Goal: Information Seeking & Learning: Learn about a topic

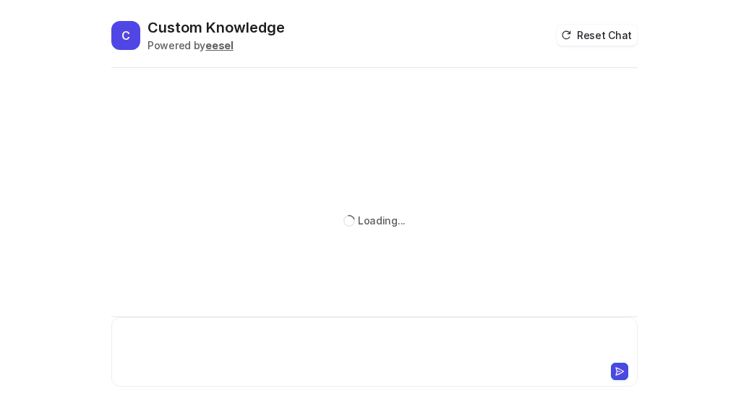
click at [188, 356] on div at bounding box center [375, 342] width 520 height 33
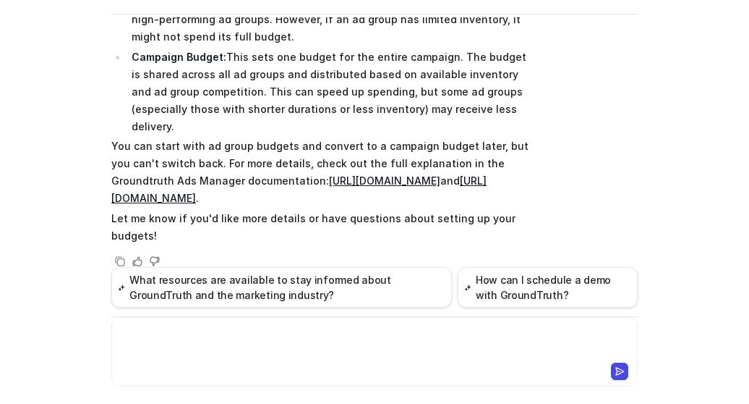
scroll to position [200, 0]
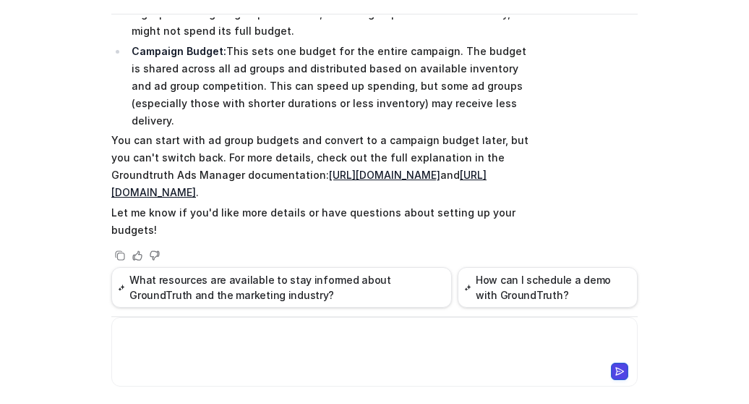
click at [336, 178] on link "[URL][DOMAIN_NAME]" at bounding box center [384, 175] width 111 height 12
click at [228, 336] on div at bounding box center [375, 342] width 520 height 33
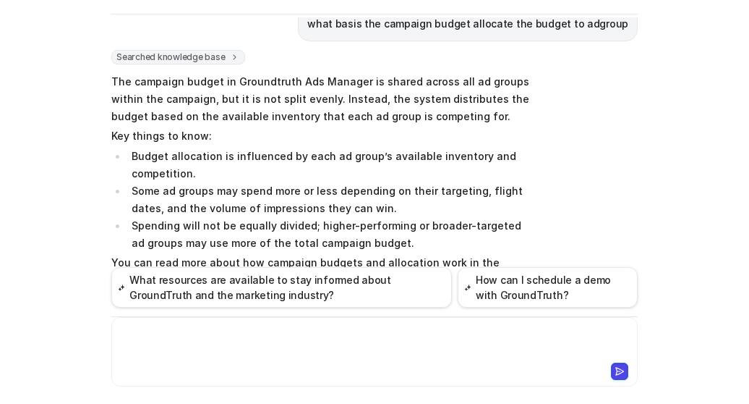
scroll to position [467, 0]
click at [277, 151] on li "Budget allocation is influenced by each ad group’s available inventory and comp…" at bounding box center [330, 164] width 407 height 35
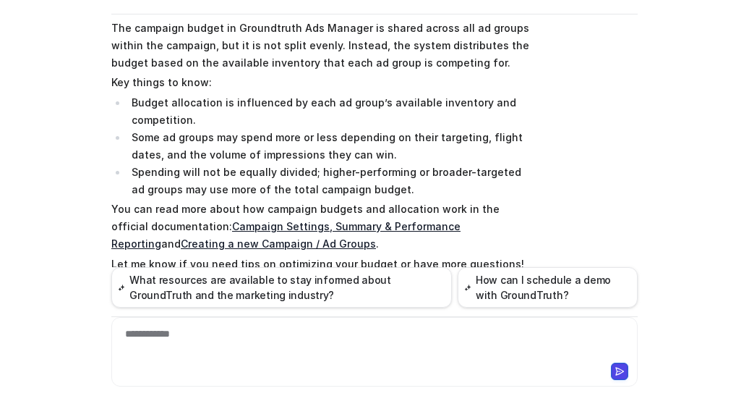
scroll to position [522, 0]
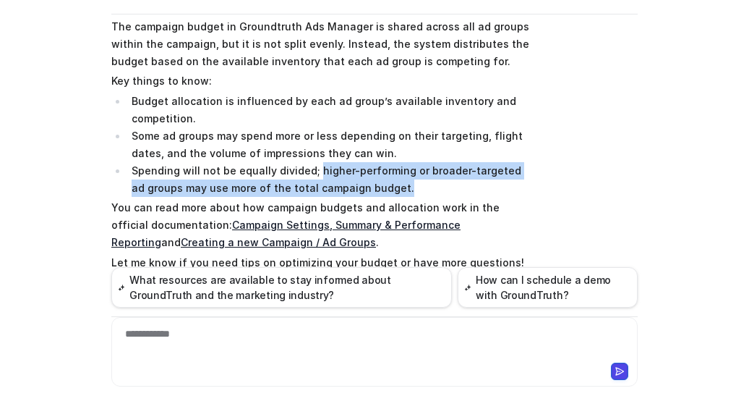
drag, startPoint x: 377, startPoint y: 186, endPoint x: 307, endPoint y: 164, distance: 72.8
click at [307, 164] on li "Spending will not be equally divided; higher-performing or broader-targeted ad …" at bounding box center [330, 179] width 407 height 35
copy li "higher-performing or broader-targeted ad groups may use more of the total campa…"
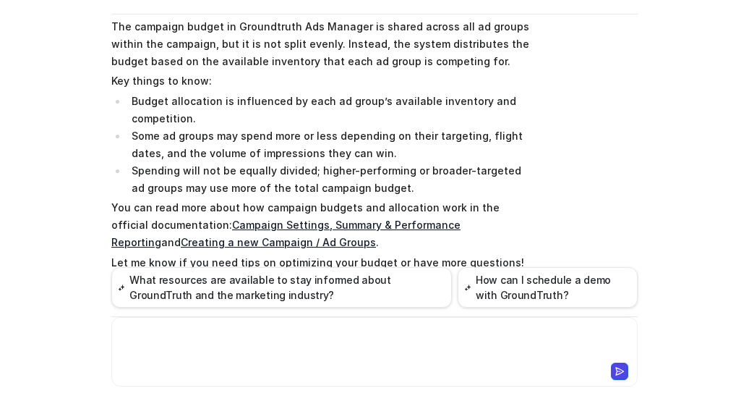
click at [233, 336] on div at bounding box center [375, 342] width 520 height 33
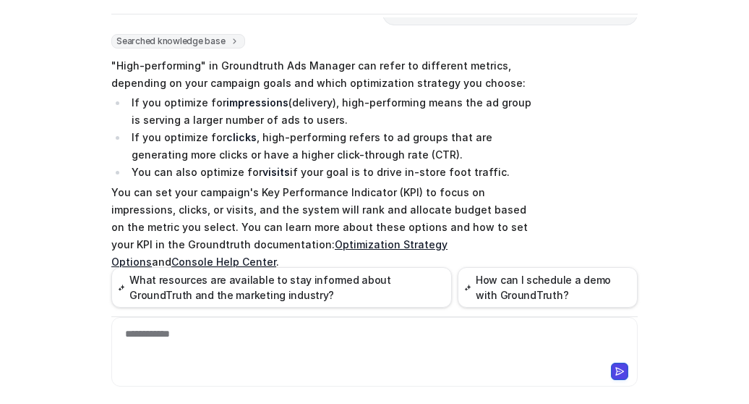
scroll to position [901, 0]
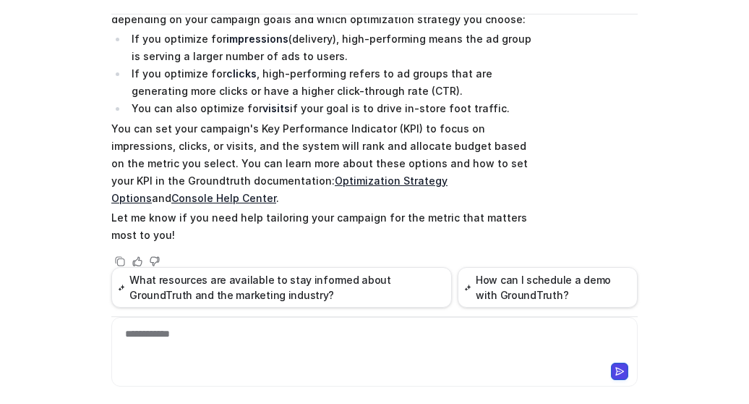
click at [216, 345] on div "**********" at bounding box center [375, 342] width 520 height 33
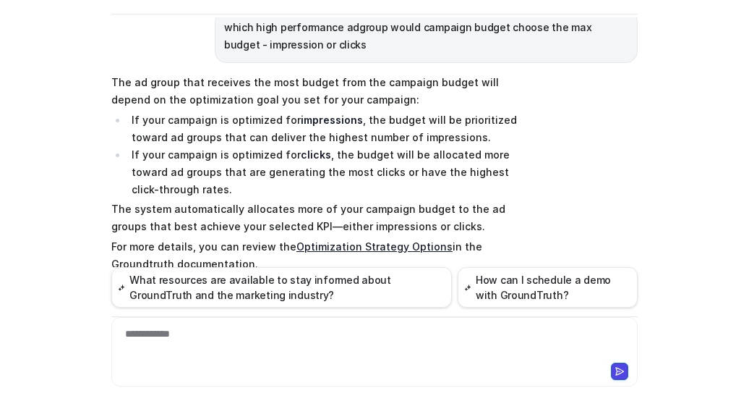
scroll to position [1171, 0]
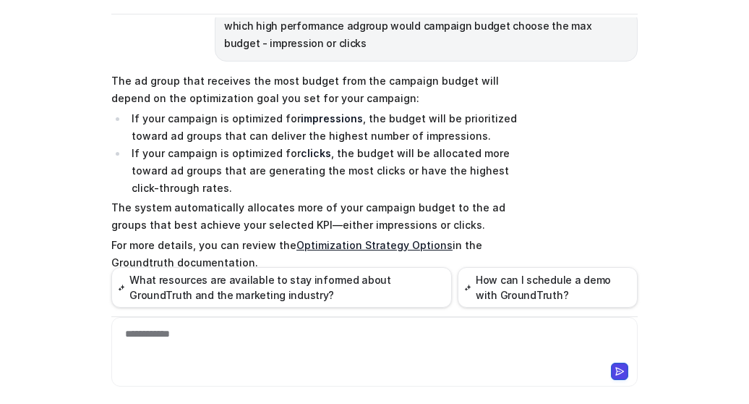
click at [269, 328] on div "**********" at bounding box center [375, 342] width 520 height 33
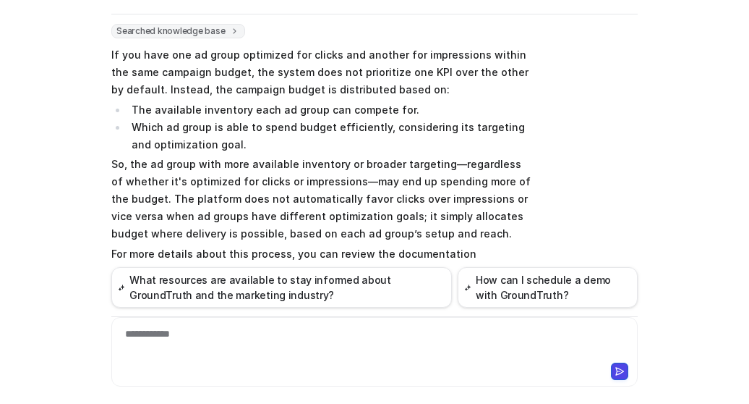
scroll to position [1535, 0]
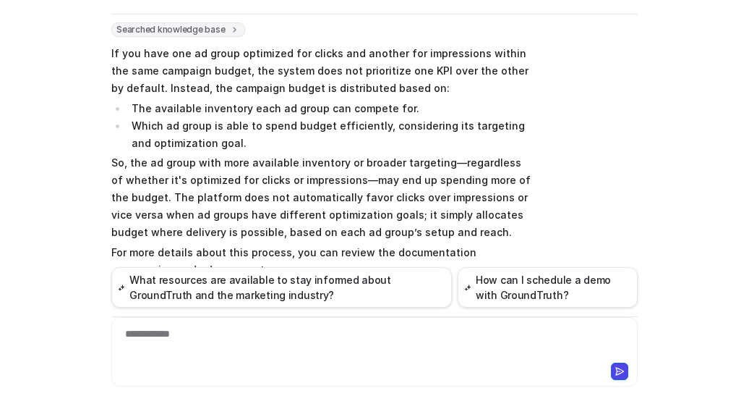
click at [283, 354] on div "**********" at bounding box center [375, 342] width 520 height 33
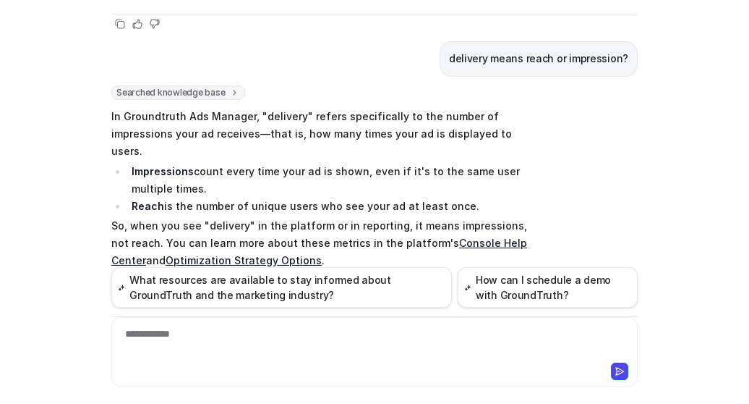
scroll to position [1862, 0]
click at [255, 370] on div at bounding box center [374, 370] width 519 height 20
click at [235, 339] on div at bounding box center [375, 342] width 520 height 33
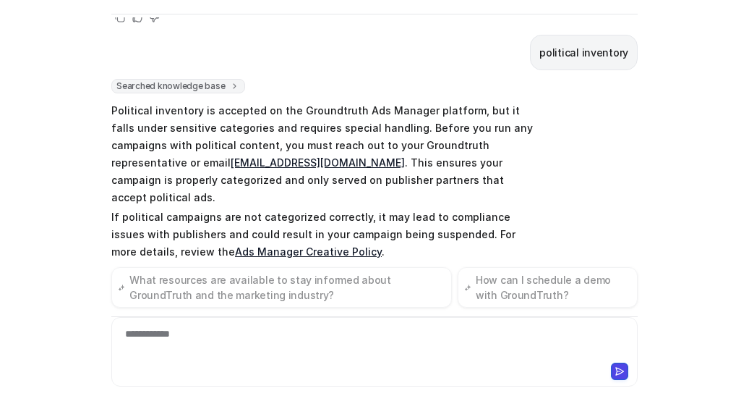
scroll to position [2167, 0]
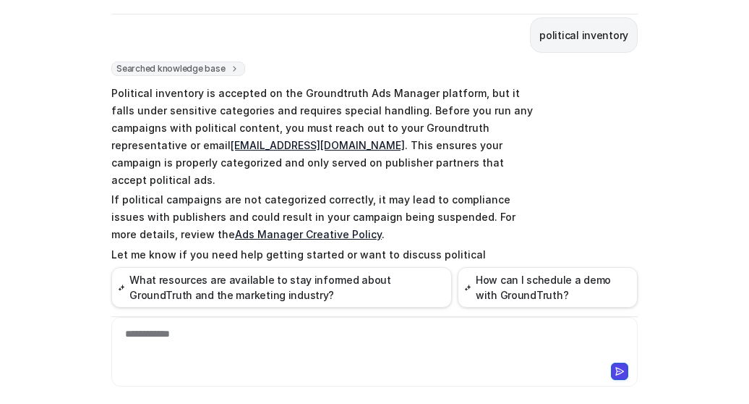
click at [184, 349] on div "**********" at bounding box center [375, 342] width 520 height 33
